Goal: Find specific page/section: Find specific page/section

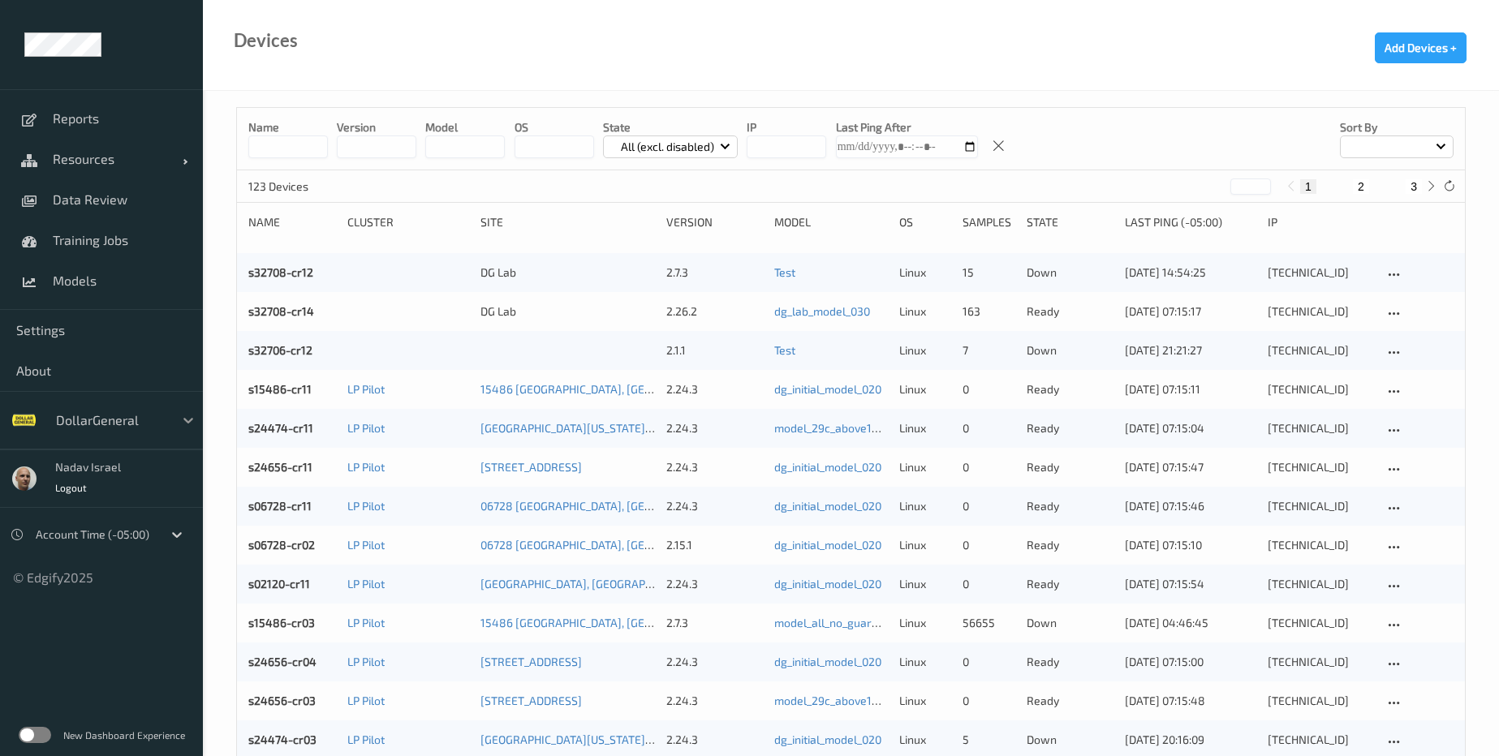
click at [183, 423] on icon at bounding box center [188, 420] width 16 height 16
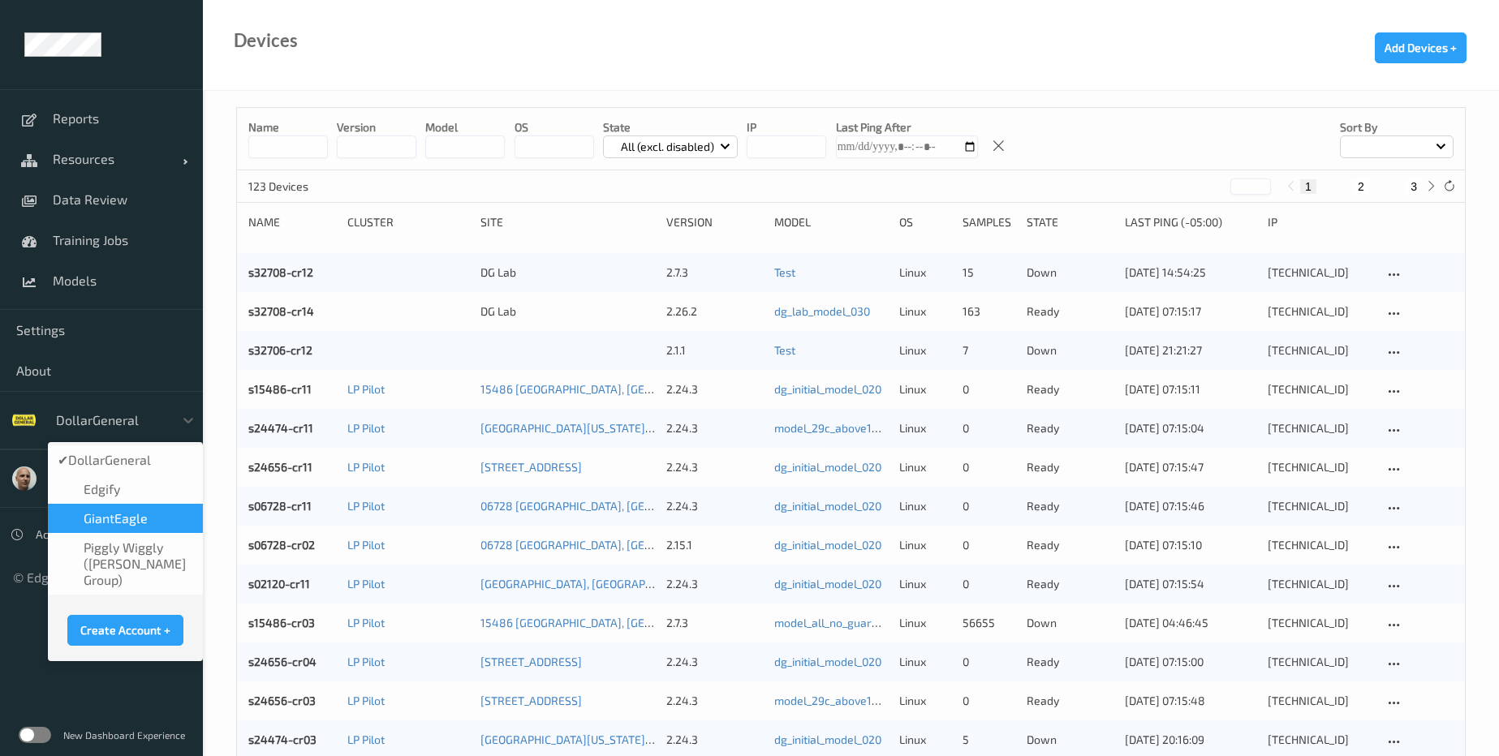
click at [123, 518] on span "GiantEagle" at bounding box center [116, 519] width 64 height 16
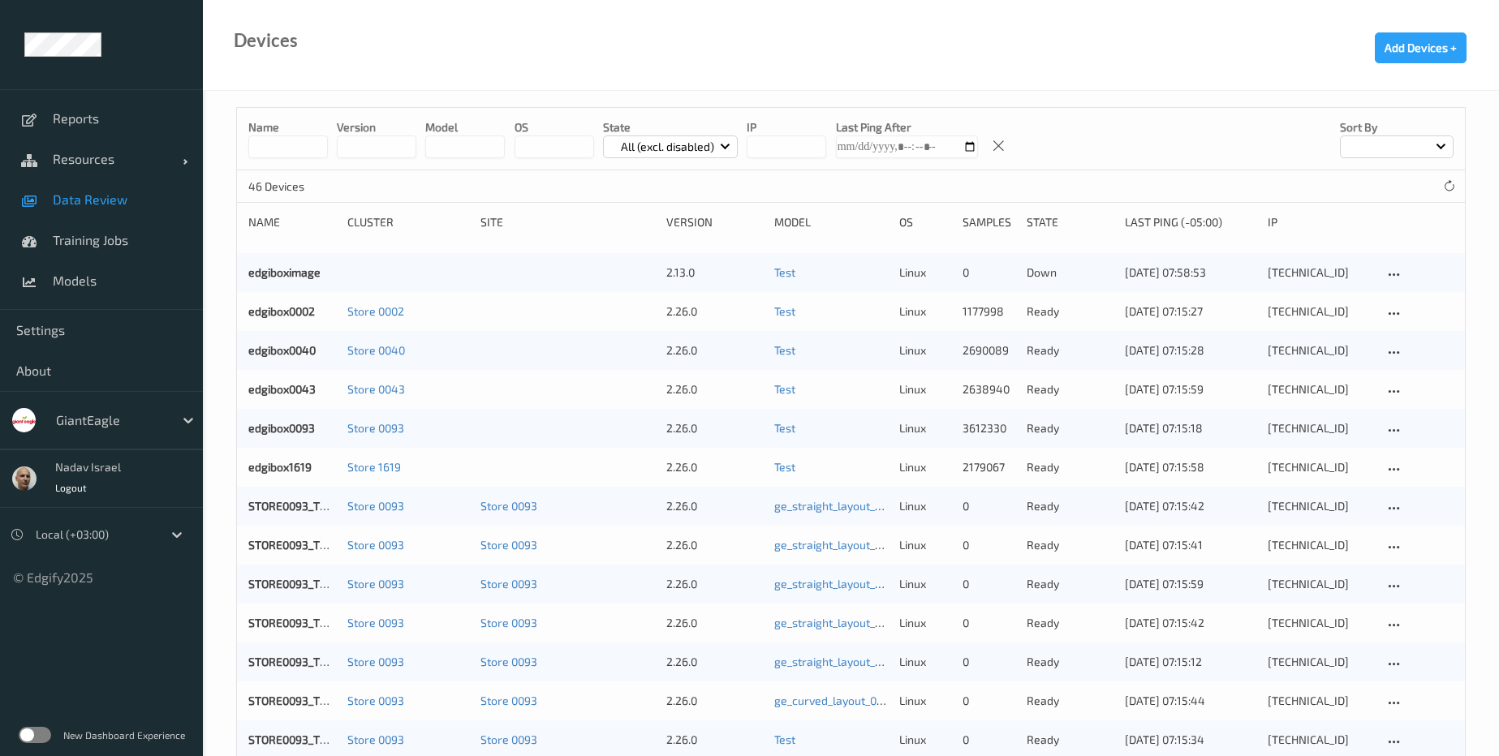
click at [83, 198] on span "Data Review" at bounding box center [120, 200] width 134 height 16
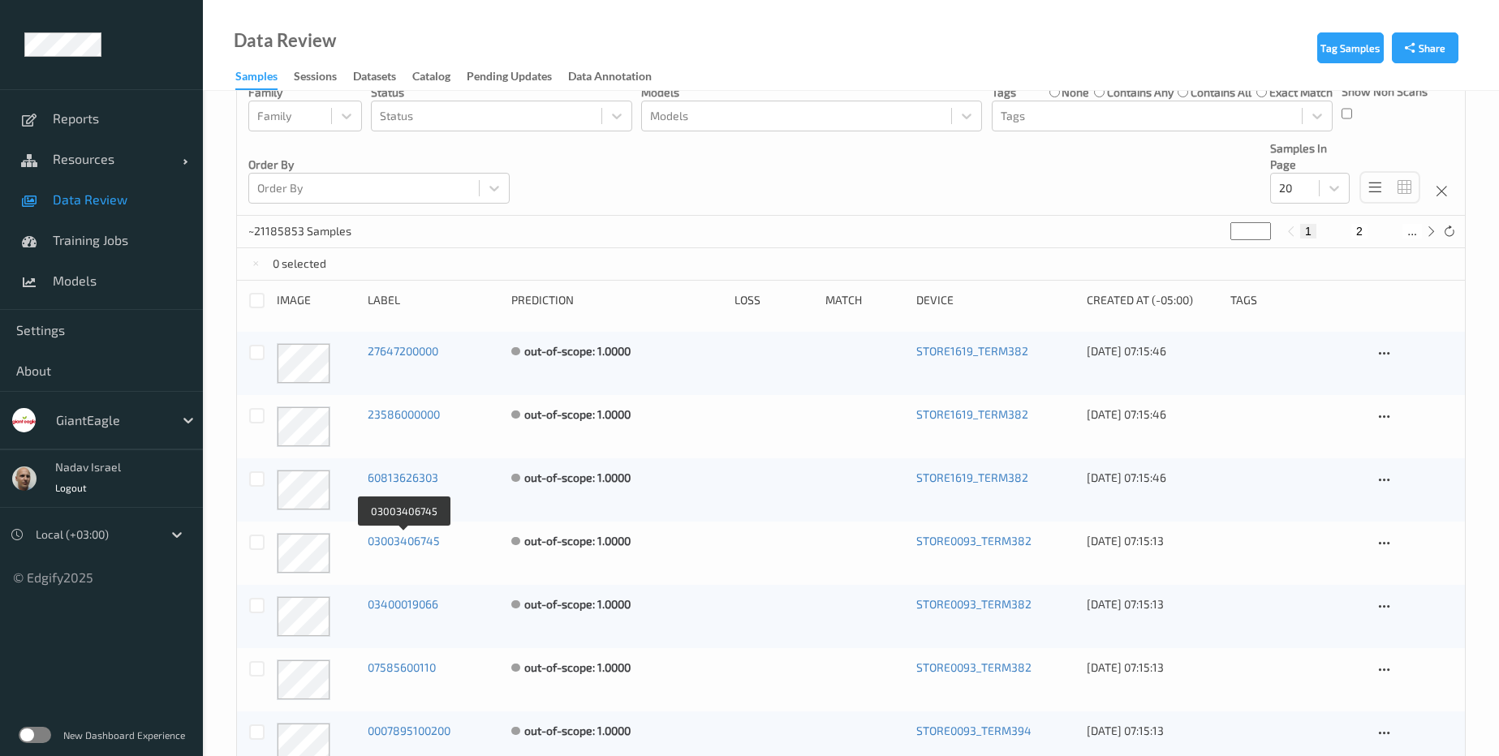
scroll to position [244, 0]
